Goal: Communication & Community: Answer question/provide support

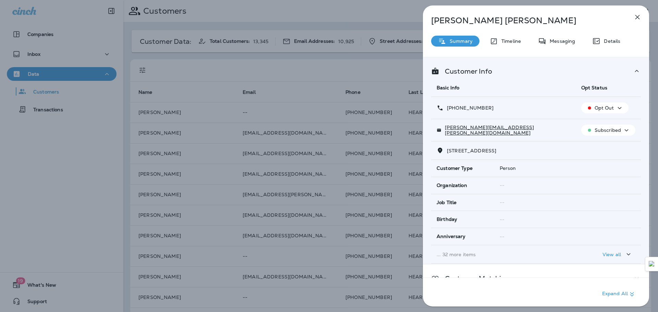
click at [641, 16] on icon "button" at bounding box center [637, 17] width 8 height 8
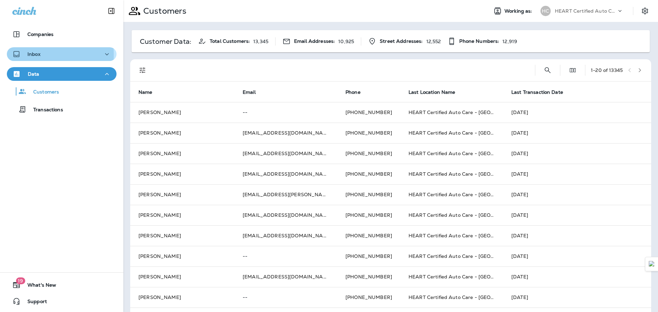
click at [36, 54] on p "Inbox" at bounding box center [33, 53] width 13 height 5
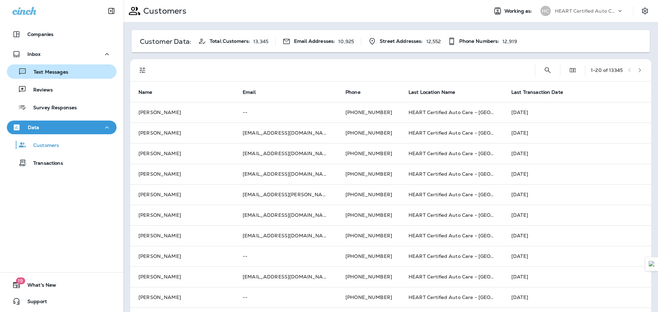
click at [62, 69] on p "Text Messages" at bounding box center [47, 72] width 41 height 7
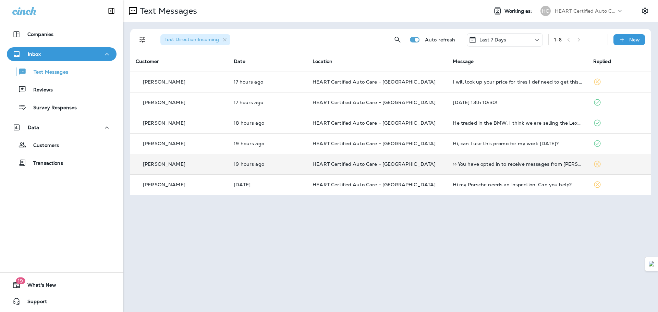
click at [466, 158] on td ">> You have opted in to receive messages from [PERSON_NAME] & Co. Inc. Msg freq…" at bounding box center [517, 164] width 140 height 21
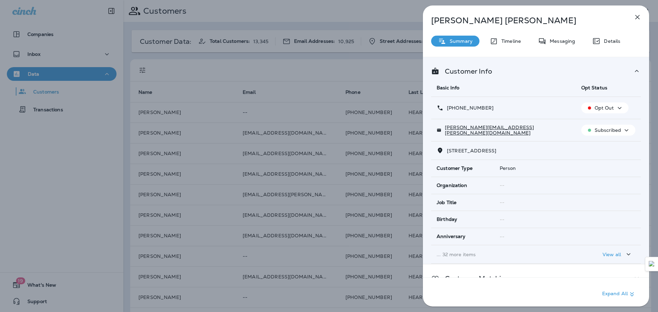
click at [33, 59] on div "[PERSON_NAME] Summary Timeline Messaging Details Customer Info Basic Info Opt S…" at bounding box center [329, 156] width 658 height 312
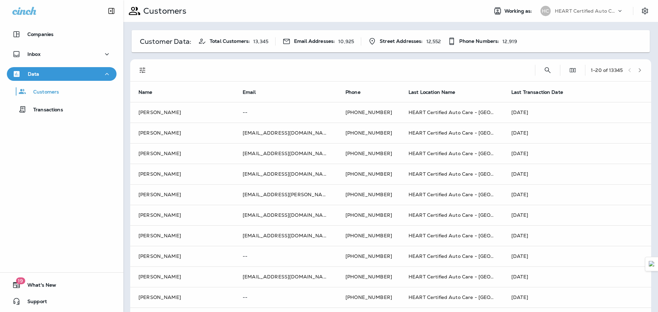
click at [64, 53] on div at bounding box center [329, 156] width 658 height 312
click at [108, 54] on button "Inbox" at bounding box center [62, 54] width 110 height 14
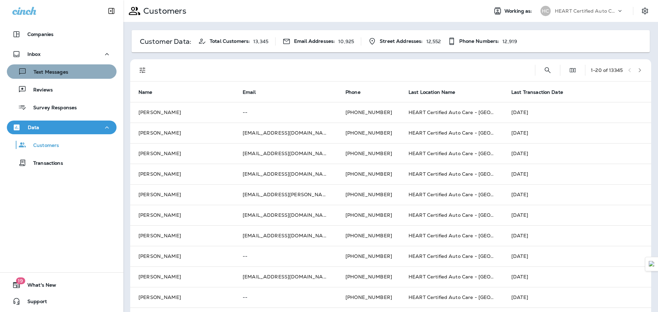
click at [83, 71] on div "Text Messages" at bounding box center [62, 71] width 104 height 10
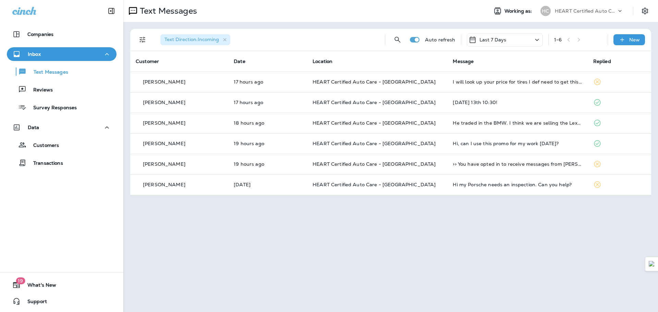
click at [582, 9] on p "HEART Certified Auto Care" at bounding box center [586, 10] width 62 height 5
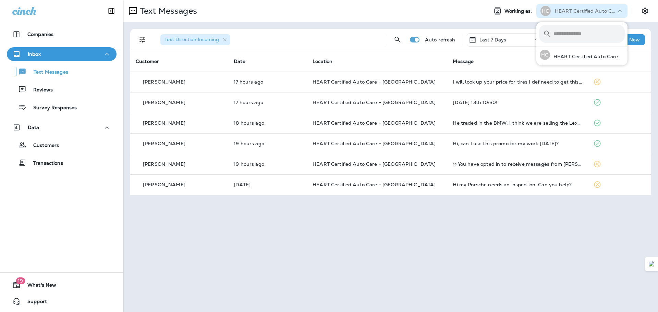
click at [592, 8] on p "HEART Certified Auto Care" at bounding box center [586, 10] width 62 height 5
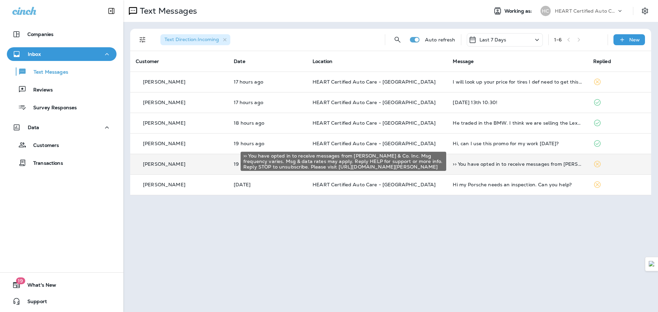
click at [514, 165] on div ">> You have opted in to receive messages from [PERSON_NAME] & Co. Inc. Msg freq…" at bounding box center [517, 163] width 129 height 5
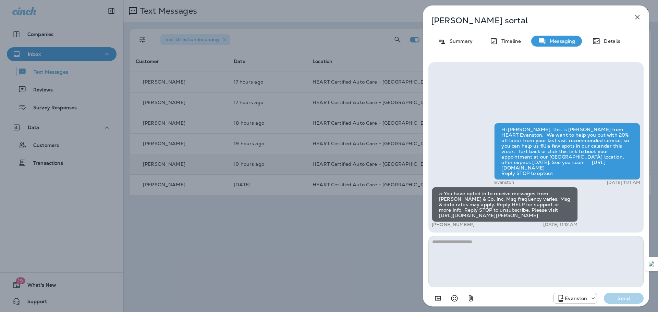
drag, startPoint x: 483, startPoint y: 215, endPoint x: 439, endPoint y: 211, distance: 43.7
click at [439, 211] on div ">> You have opted in to receive messages from [PERSON_NAME] & Co. Inc. Msg freq…" at bounding box center [505, 204] width 146 height 35
click at [593, 207] on div "Hi PAUL, this is Kieesha from HEART Evanston. We want to help you out with 20% …" at bounding box center [536, 176] width 208 height 106
click at [272, 227] on div "PAUL sortal Summary Timeline Messaging Details Hi PAUL, this is Kieesha from HE…" at bounding box center [329, 156] width 658 height 312
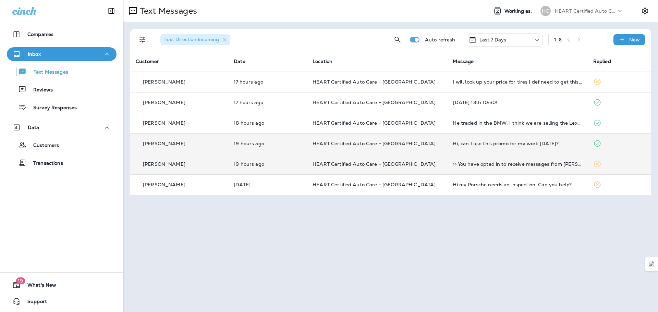
click at [443, 150] on td "HEART Certified Auto Care - [GEOGRAPHIC_DATA]" at bounding box center [377, 143] width 140 height 21
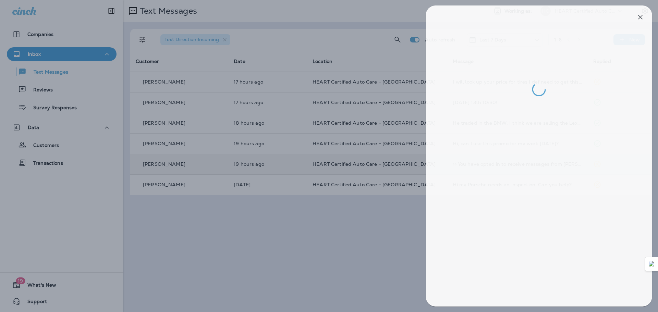
click at [388, 222] on div at bounding box center [332, 156] width 658 height 312
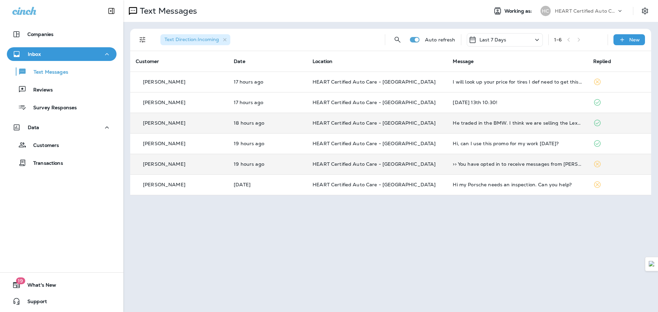
click at [432, 126] on td "HEART Certified Auto Care - [GEOGRAPHIC_DATA]" at bounding box center [377, 123] width 140 height 21
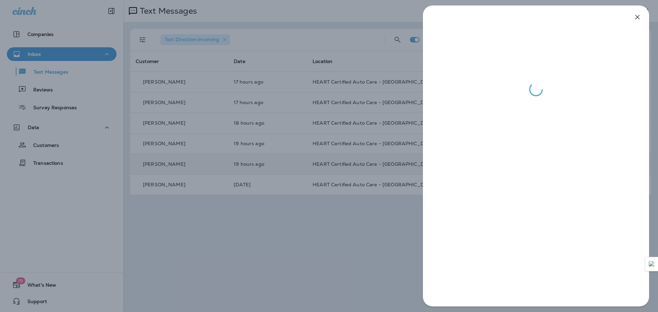
click at [397, 227] on div at bounding box center [329, 156] width 658 height 312
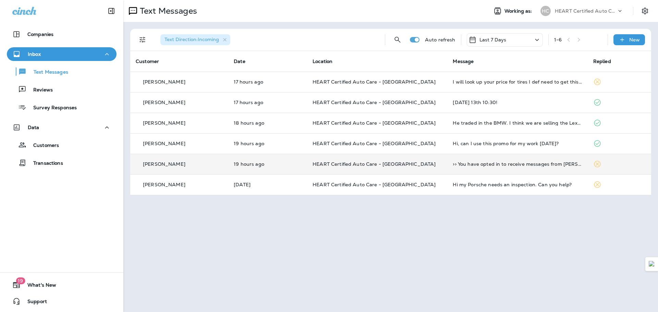
click at [494, 83] on div "I will look up your price for tires I def need to get this done" at bounding box center [517, 81] width 129 height 5
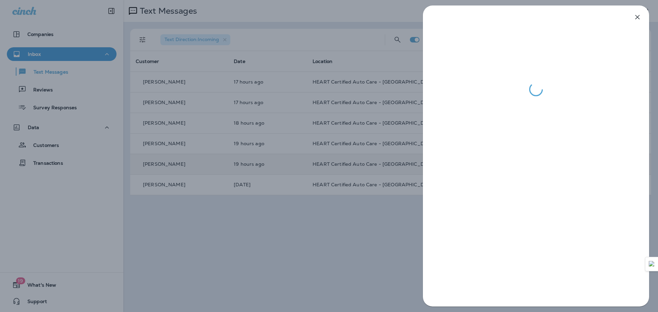
click at [287, 205] on div at bounding box center [329, 156] width 658 height 312
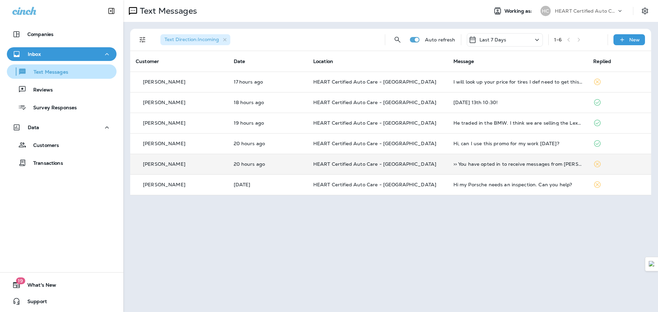
click at [49, 75] on p "Text Messages" at bounding box center [47, 72] width 41 height 7
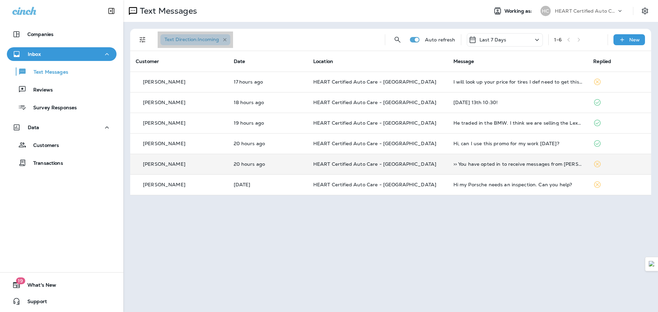
click at [226, 41] on icon "button" at bounding box center [225, 40] width 6 height 6
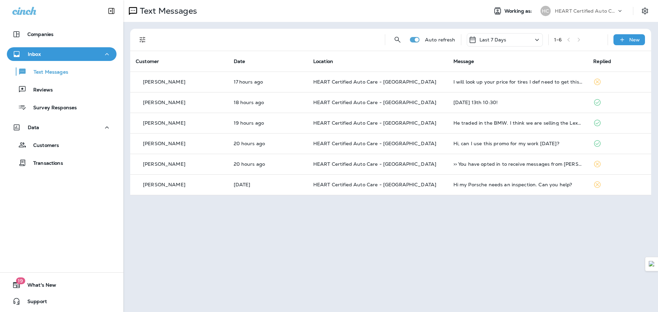
click at [536, 39] on icon at bounding box center [537, 40] width 8 height 9
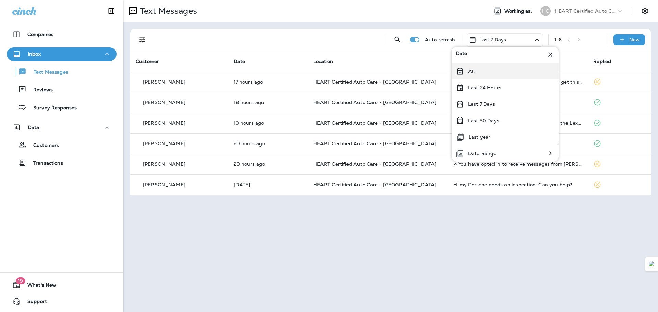
click at [512, 69] on div "All" at bounding box center [505, 71] width 107 height 16
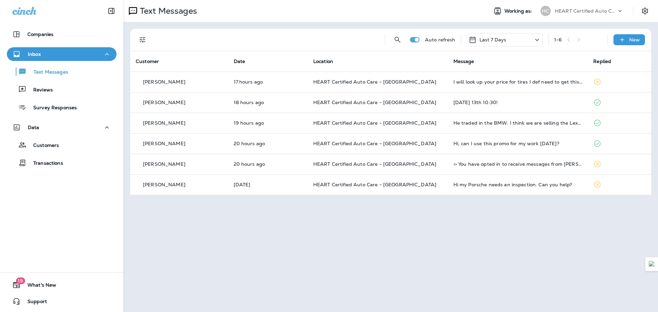
click at [517, 41] on div "Last 7 Days" at bounding box center [505, 39] width 76 height 13
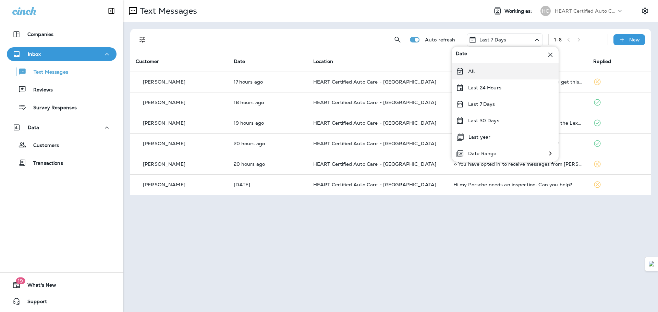
click at [466, 72] on div "All" at bounding box center [505, 71] width 107 height 16
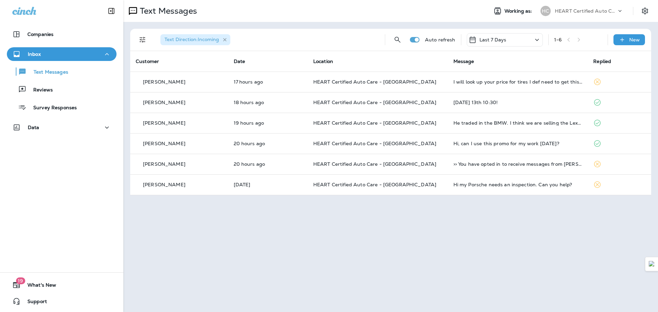
click at [226, 40] on icon "button" at bounding box center [225, 40] width 6 height 6
click at [138, 38] on icon "Filters" at bounding box center [142, 40] width 8 height 8
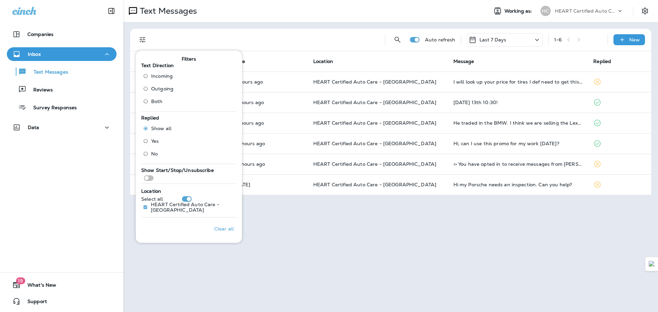
click at [155, 102] on span "Both" at bounding box center [157, 101] width 12 height 5
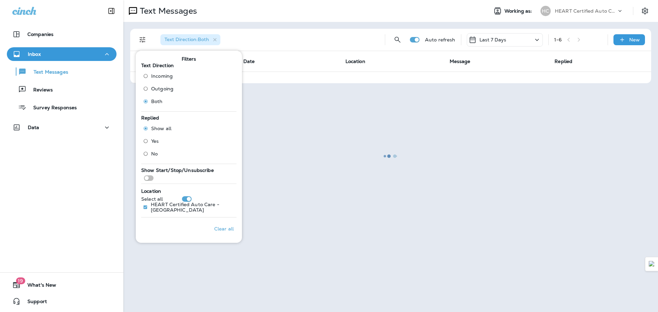
click at [389, 212] on div at bounding box center [390, 156] width 533 height 311
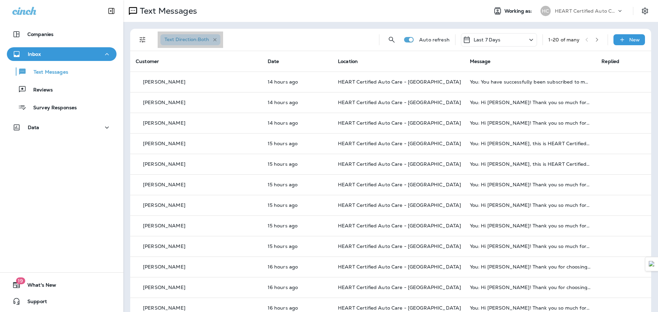
click at [214, 39] on icon "button" at bounding box center [215, 40] width 6 height 6
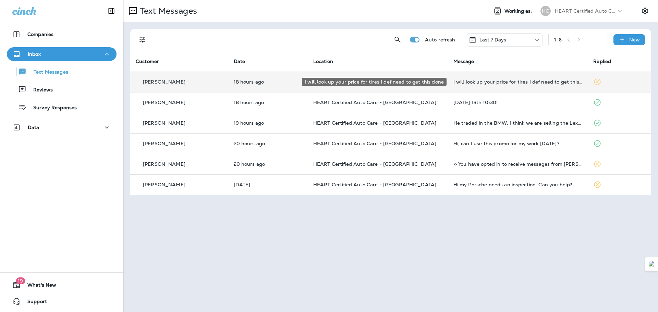
click at [498, 84] on div "I will look up your price for tires I def need to get this done" at bounding box center [517, 81] width 129 height 5
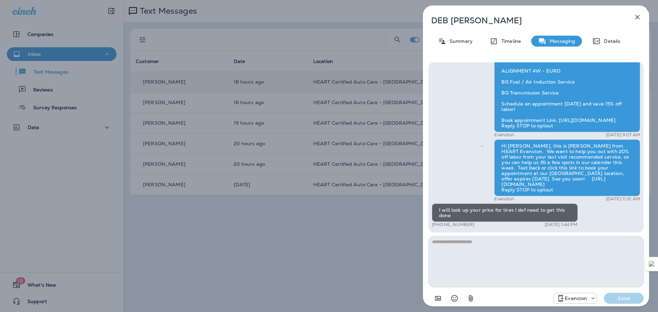
click at [323, 134] on div "DEB bernstein Summary Timeline Messaging Details Hi Deb! This is Ben, from HEAR…" at bounding box center [329, 156] width 658 height 312
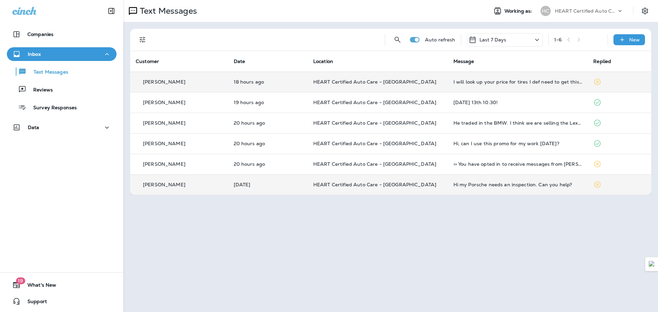
click at [496, 188] on td "Hi my Porsche needs an inspection. Can you help?" at bounding box center [518, 184] width 140 height 21
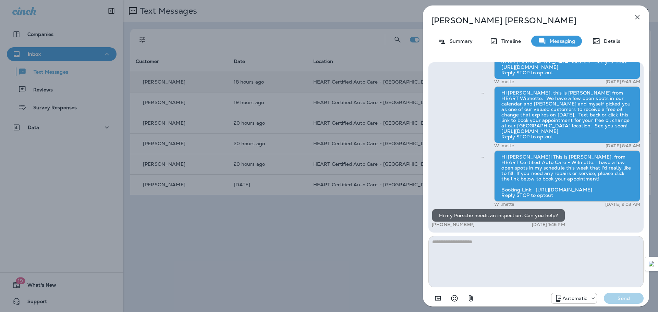
click at [302, 235] on div "Daniel Geisinger Summary Timeline Messaging Details Hi can you get my car in on…" at bounding box center [329, 156] width 658 height 312
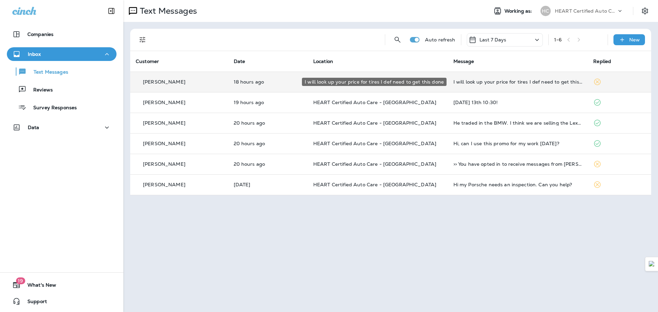
click at [507, 83] on div "I will look up your price for tires I def need to get this done" at bounding box center [517, 81] width 129 height 5
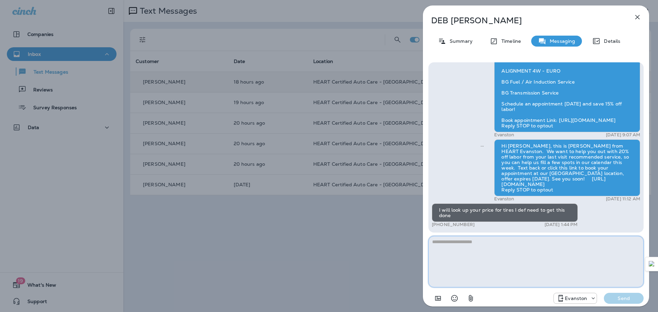
click at [543, 261] on textarea at bounding box center [535, 261] width 215 height 51
type textarea "**********"
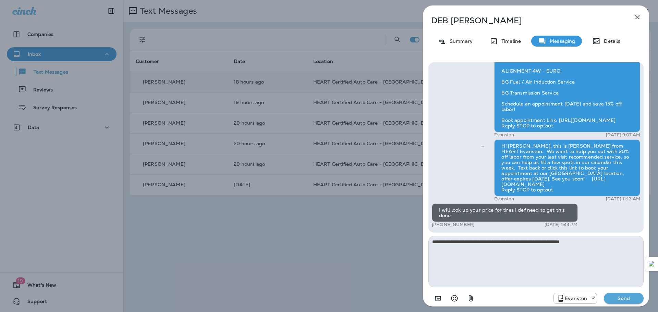
click at [626, 299] on p "Send" at bounding box center [623, 298] width 29 height 6
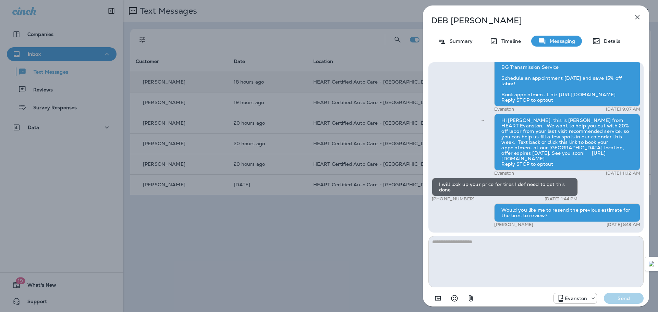
click at [632, 20] on button "button" at bounding box center [637, 17] width 14 height 14
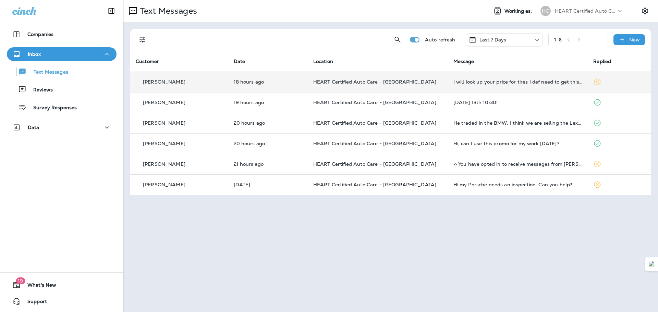
click at [318, 241] on div "Text Messages Working as: HC HEART Certified Auto Care Auto refresh Last 7 Days…" at bounding box center [390, 156] width 534 height 312
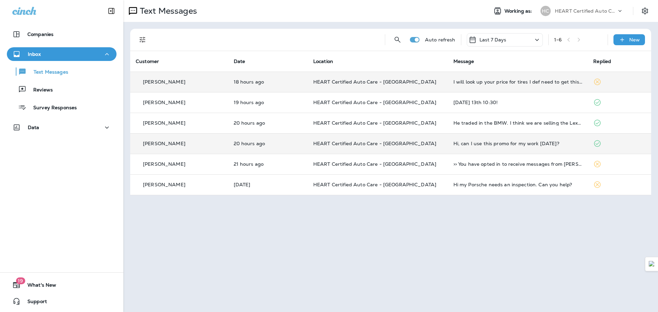
click at [590, 141] on td at bounding box center [619, 143] width 63 height 21
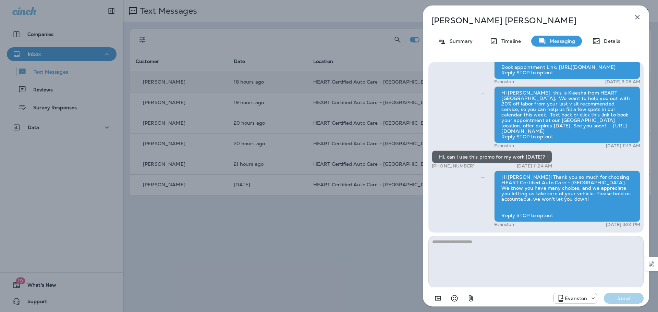
click at [636, 18] on icon "button" at bounding box center [637, 17] width 4 height 4
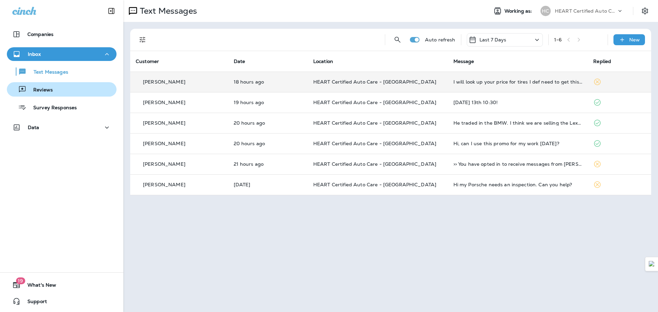
click at [66, 93] on div "Reviews" at bounding box center [62, 89] width 104 height 10
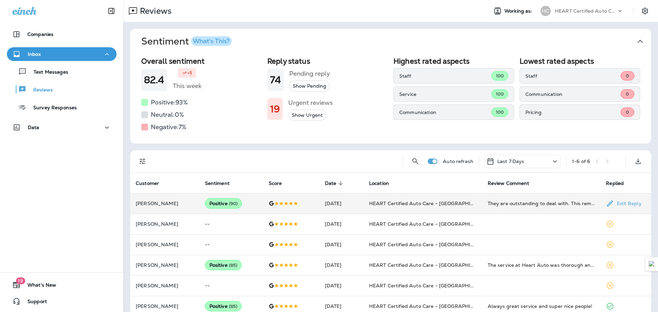
scroll to position [12, 0]
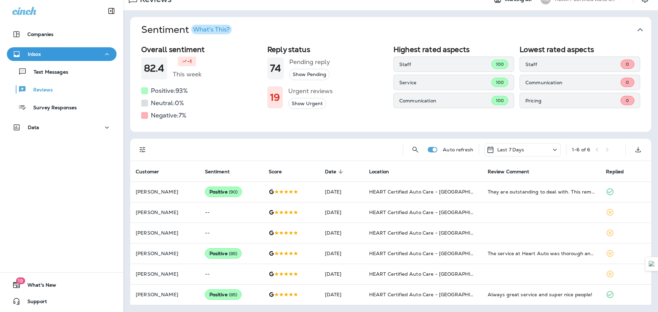
click at [533, 148] on div "Last 7 Days" at bounding box center [522, 149] width 76 height 13
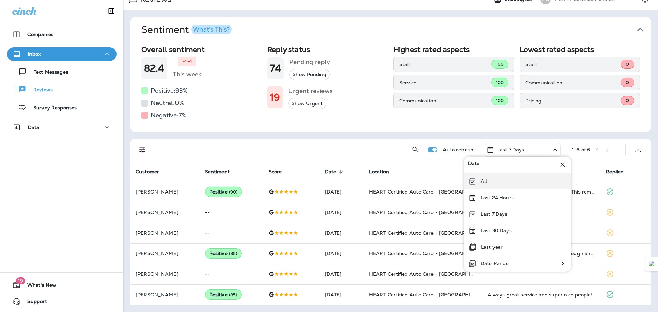
click at [496, 180] on div "All" at bounding box center [517, 181] width 107 height 16
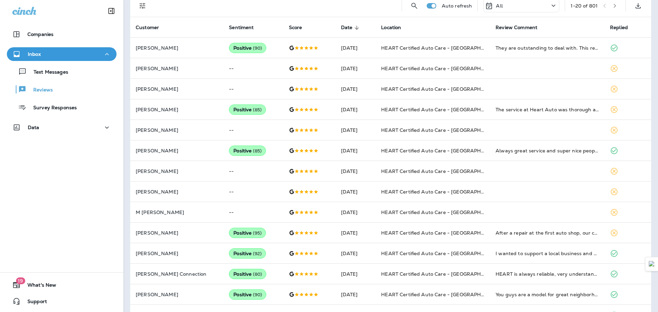
scroll to position [25, 0]
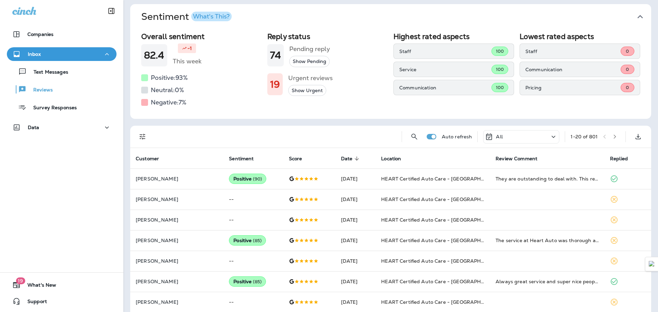
click at [612, 136] on icon "button" at bounding box center [614, 136] width 5 height 5
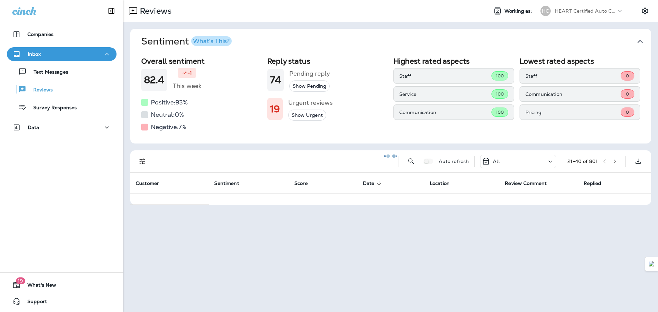
scroll to position [0, 0]
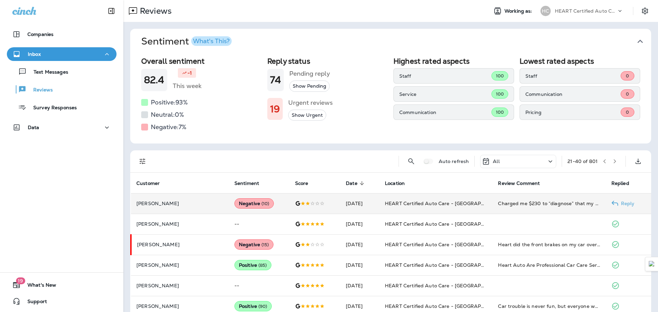
click at [483, 208] on td "HEART Certified Auto Care - [GEOGRAPHIC_DATA]" at bounding box center [435, 203] width 113 height 21
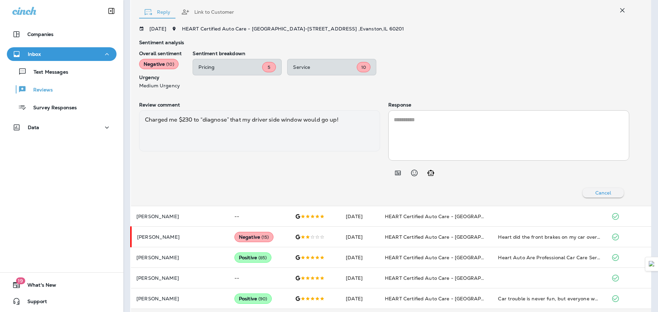
scroll to position [213, 0]
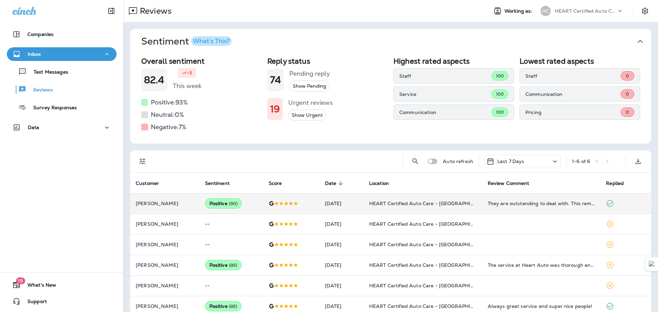
scroll to position [12, 0]
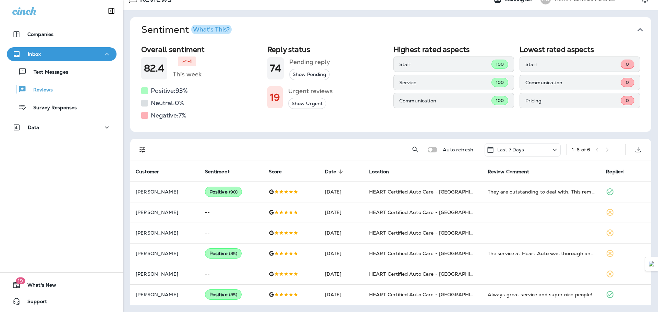
click at [526, 148] on div "Last 7 Days" at bounding box center [522, 149] width 76 height 13
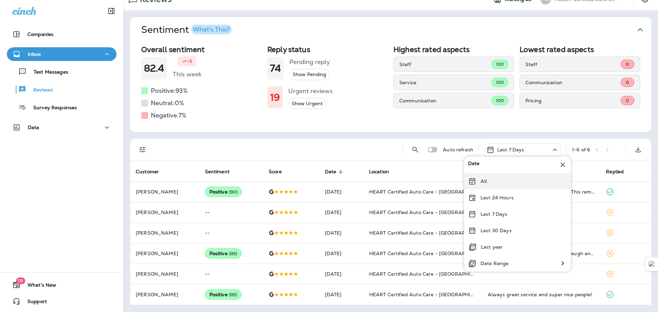
click at [490, 179] on div "All" at bounding box center [517, 181] width 107 height 16
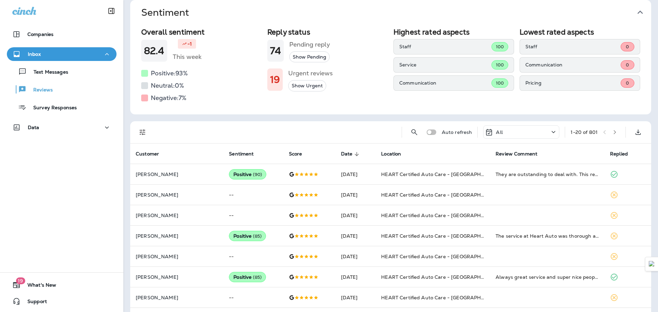
scroll to position [25, 0]
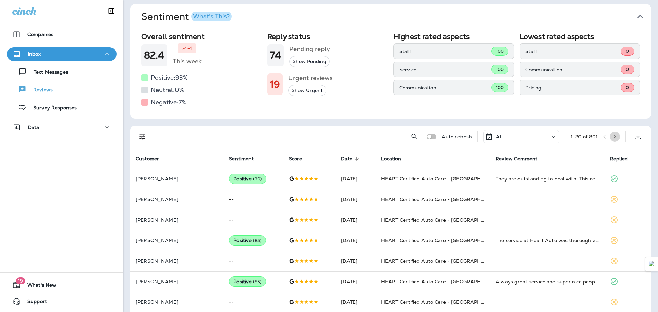
click at [614, 135] on icon "button" at bounding box center [615, 137] width 2 height 4
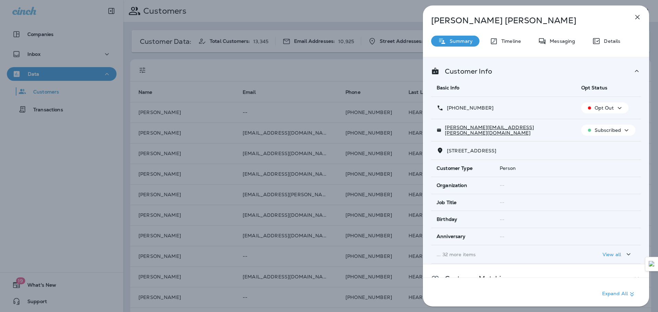
click at [233, 75] on div "[PERSON_NAME] Summary Timeline Messaging Details Customer Info Basic Info Opt S…" at bounding box center [329, 156] width 658 height 312
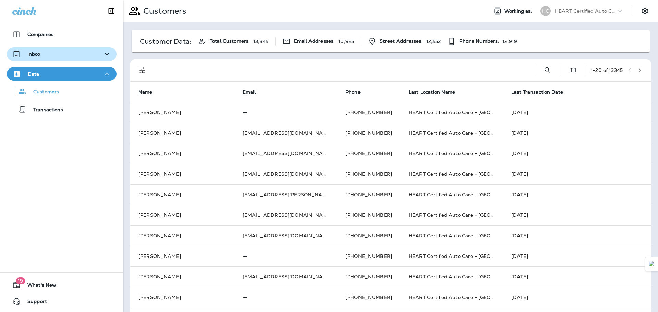
click at [65, 54] on div "Inbox" at bounding box center [61, 54] width 99 height 9
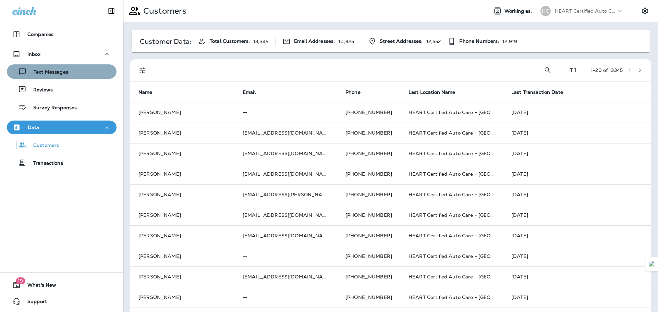
click at [88, 69] on div "Text Messages" at bounding box center [62, 71] width 104 height 10
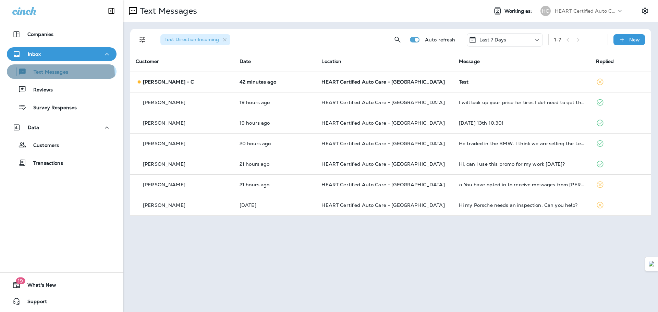
click at [58, 76] on div "Text Messages" at bounding box center [39, 71] width 59 height 10
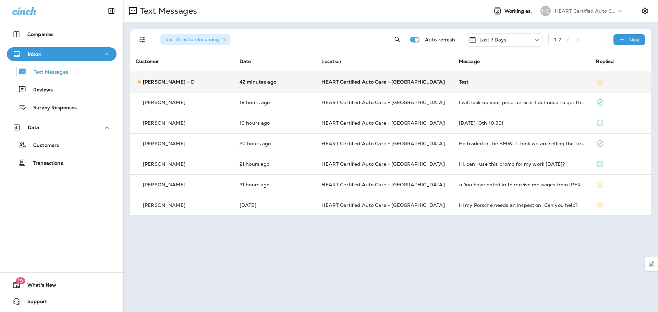
click at [275, 79] on p "42 minutes ago" at bounding box center [274, 81] width 71 height 5
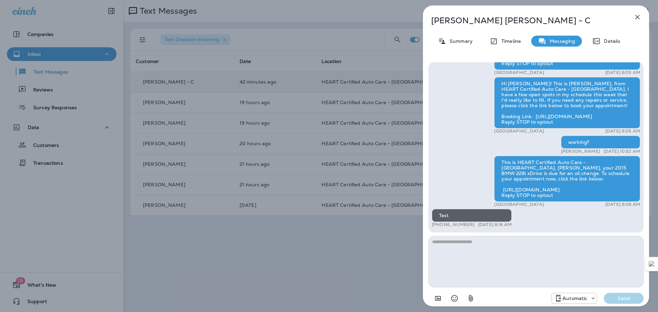
click at [639, 20] on icon "button" at bounding box center [637, 17] width 8 height 8
